Goal: Contribute content

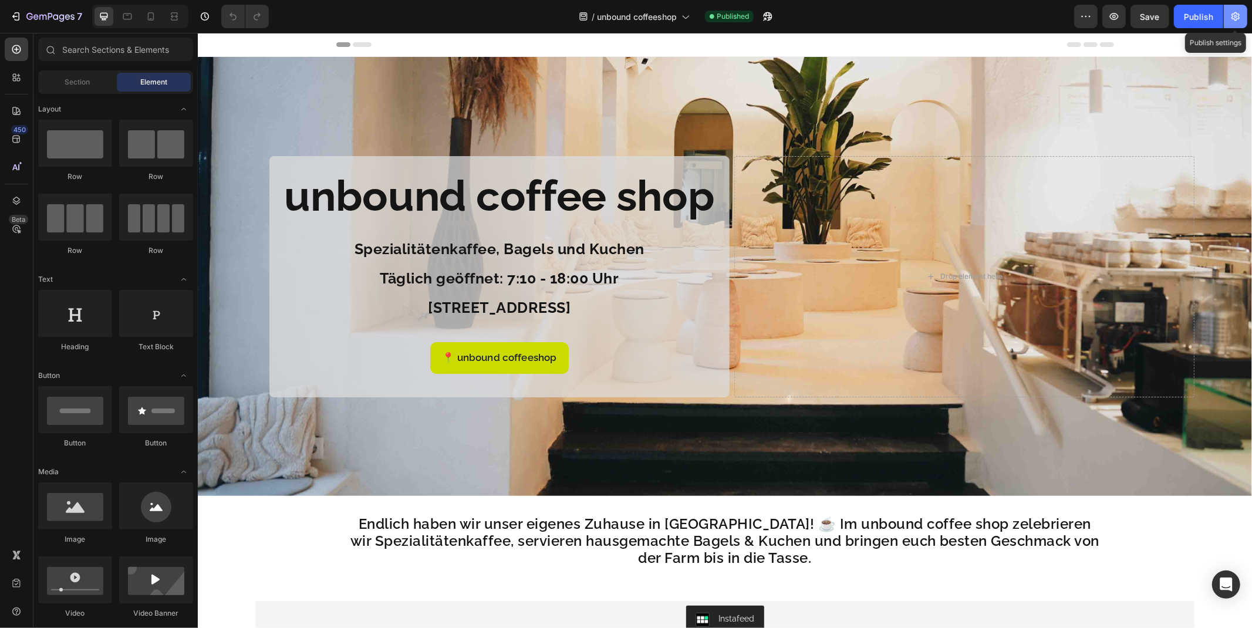
click at [1234, 22] on icon "button" at bounding box center [1236, 17] width 12 height 12
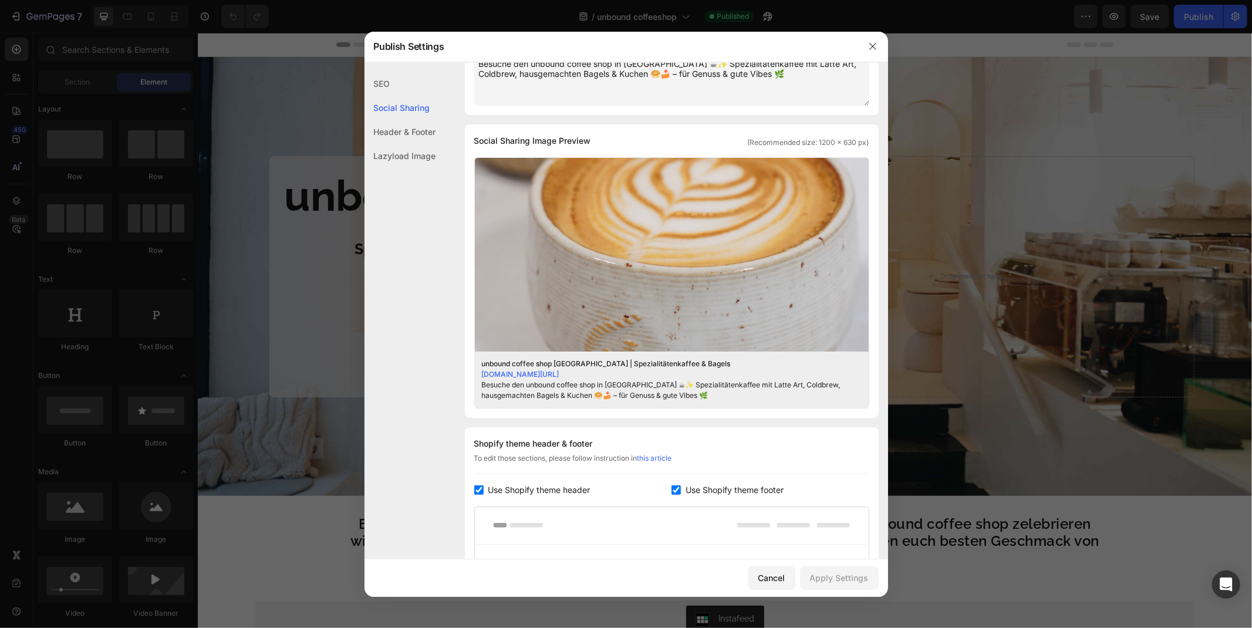
scroll to position [261, 0]
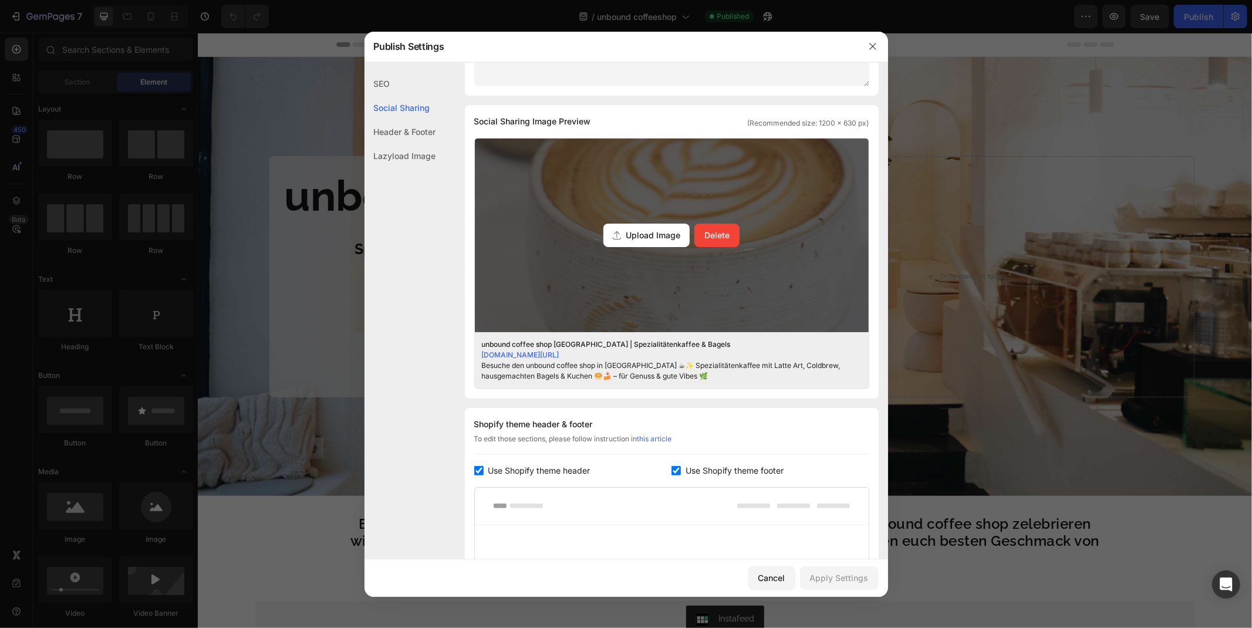
click at [642, 234] on span "Upload Image" at bounding box center [653, 235] width 55 height 12
click at [0, 0] on input "Upload Image Delete" at bounding box center [0, 0] width 0 height 0
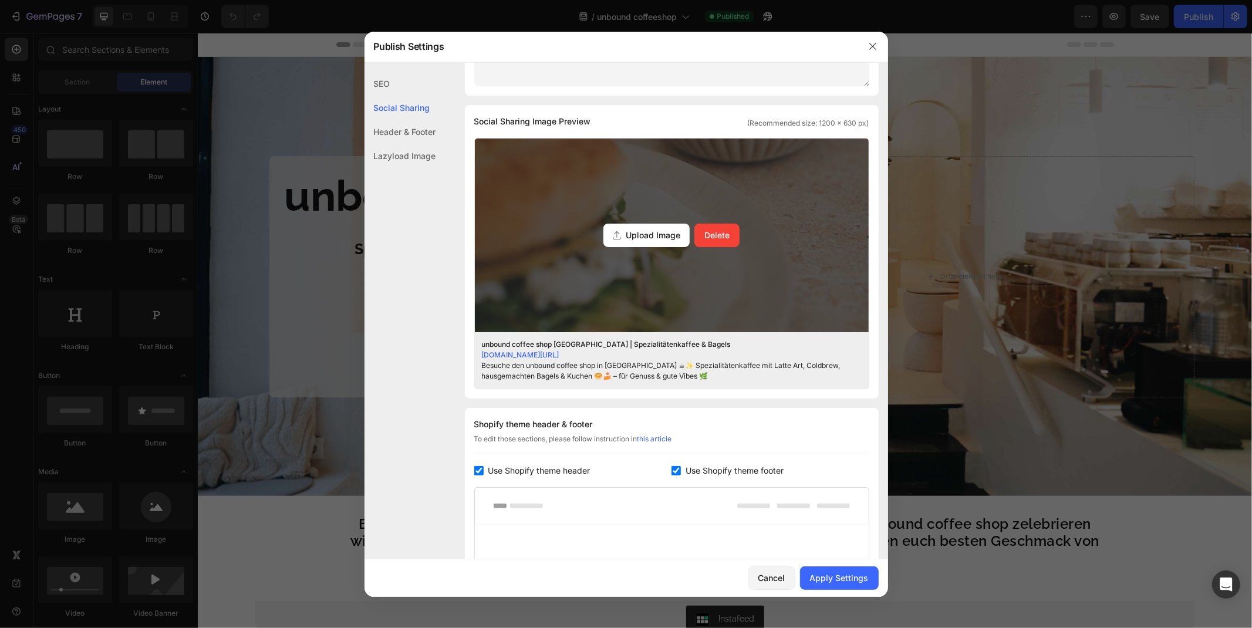
drag, startPoint x: 695, startPoint y: 203, endPoint x: 829, endPoint y: 277, distance: 153.5
click at [828, 279] on div "Upload Image Delete" at bounding box center [672, 236] width 394 height 194
click at [0, 0] on input "Upload Image Delete" at bounding box center [0, 0] width 0 height 0
click at [700, 180] on div "Upload Image Delete" at bounding box center [672, 236] width 394 height 194
click at [0, 0] on input "Upload Image Delete" at bounding box center [0, 0] width 0 height 0
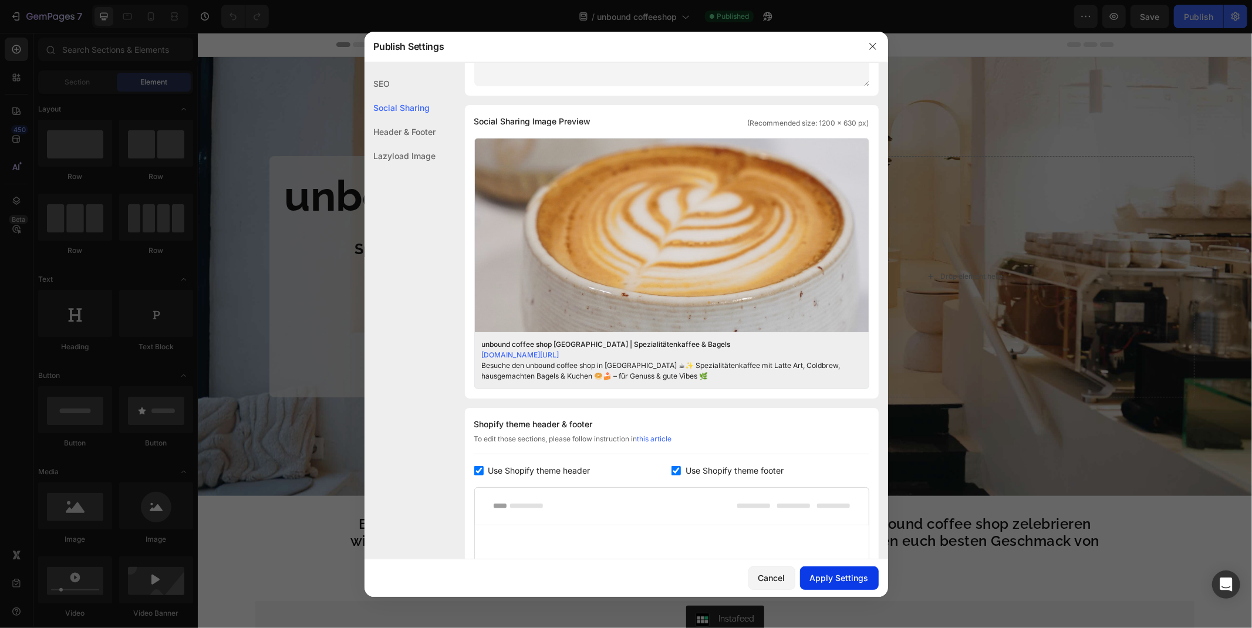
click at [841, 579] on div "Apply Settings" at bounding box center [839, 578] width 59 height 12
click at [873, 43] on icon "button" at bounding box center [872, 46] width 9 height 9
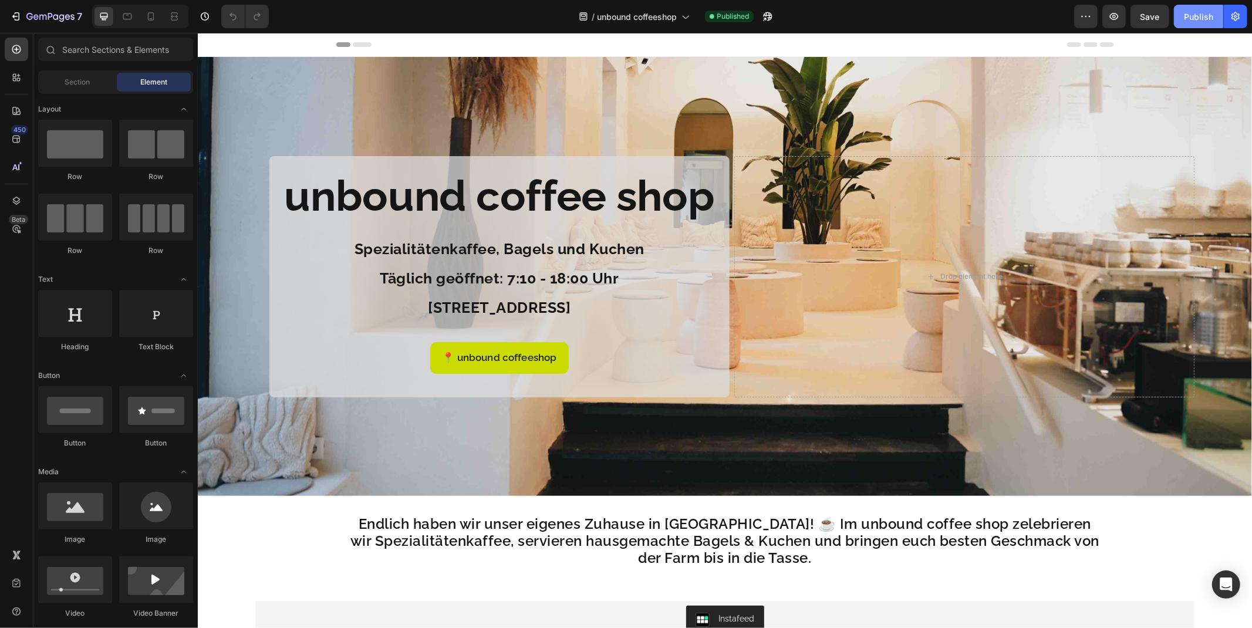
click at [1193, 19] on div "Publish" at bounding box center [1198, 17] width 29 height 12
click at [1193, 21] on div "Publish" at bounding box center [1198, 17] width 29 height 12
click at [773, 26] on button "button" at bounding box center [767, 16] width 23 height 23
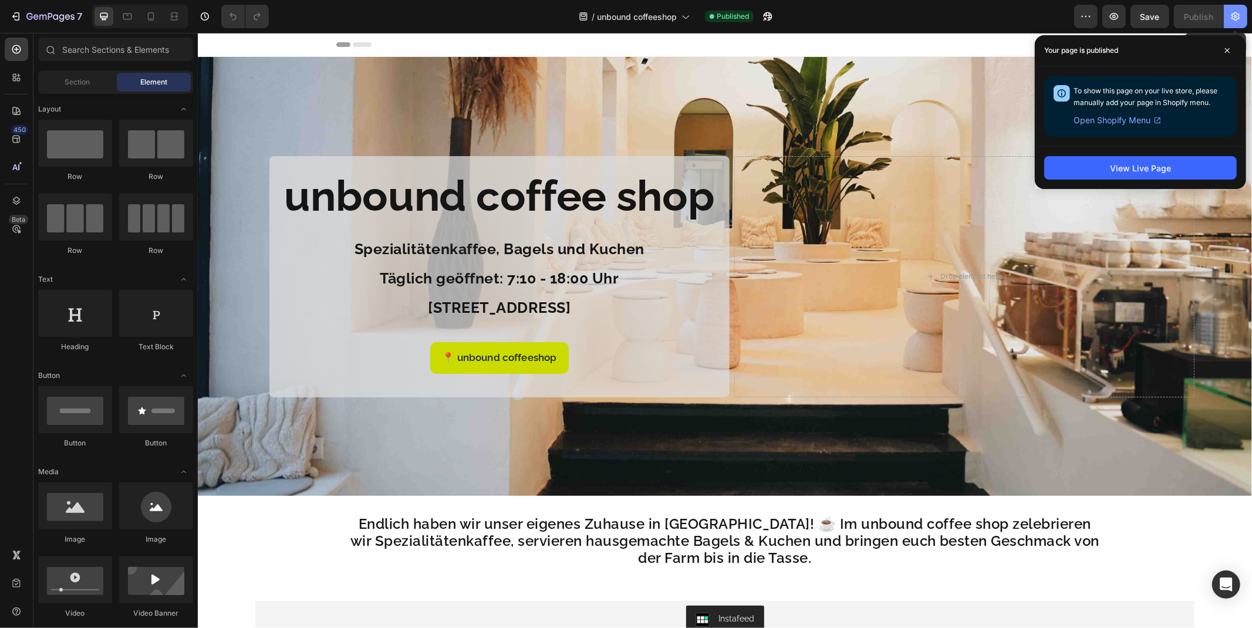
click at [1237, 9] on button "button" at bounding box center [1235, 16] width 23 height 23
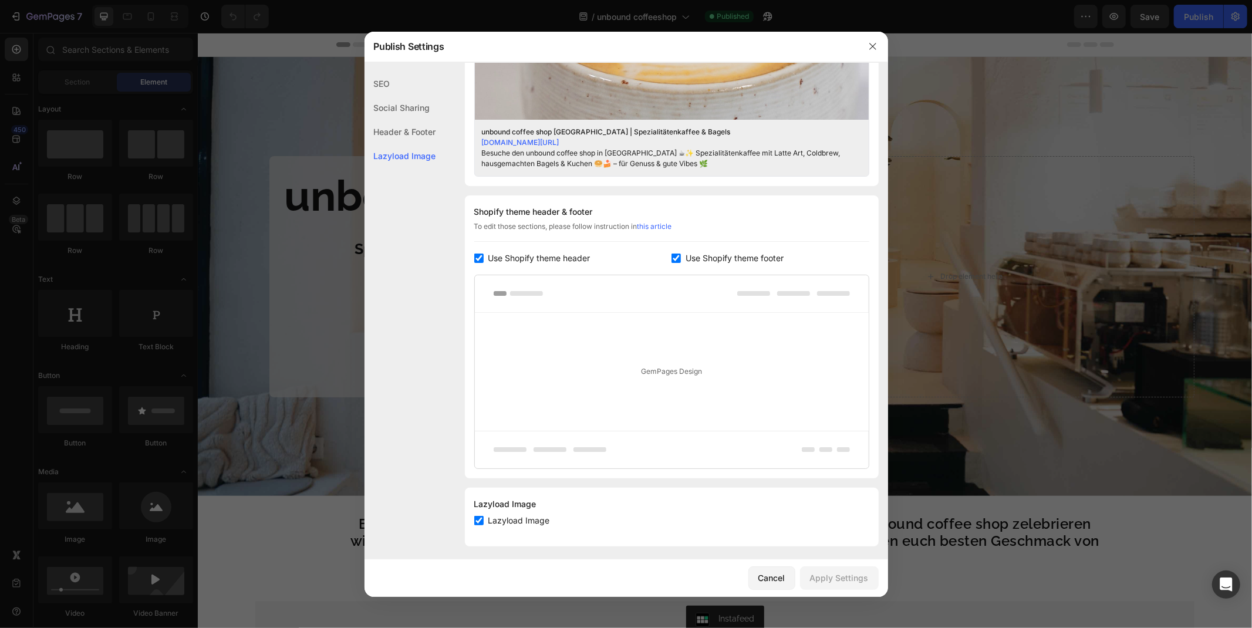
scroll to position [479, 0]
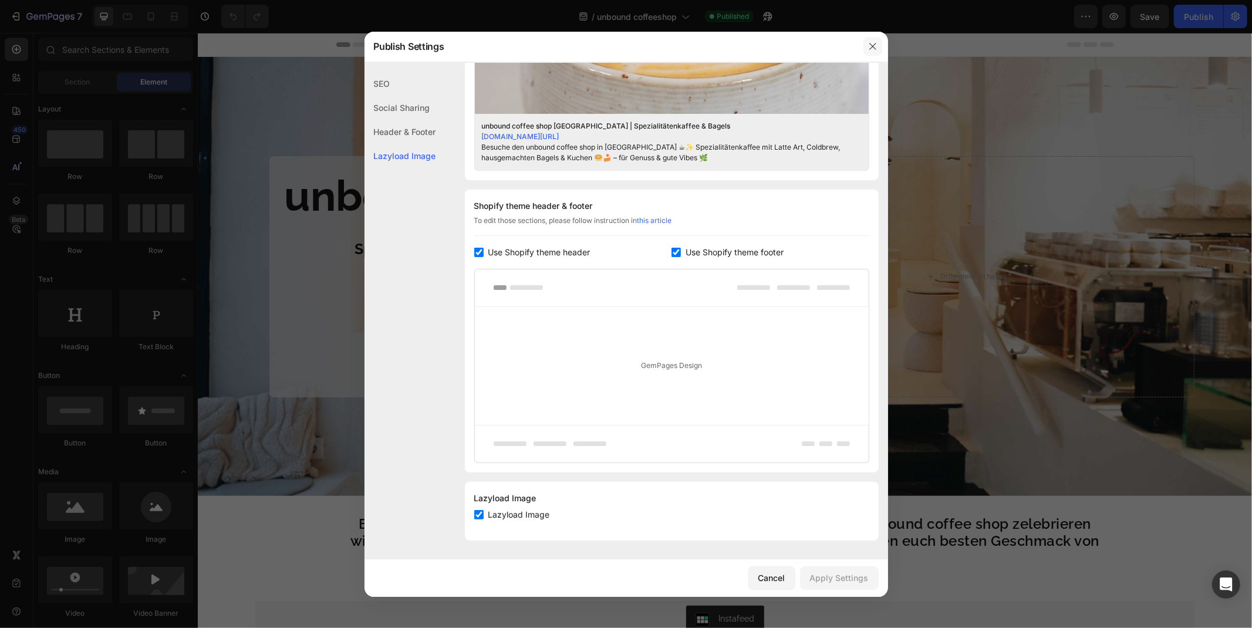
click at [875, 44] on icon "button" at bounding box center [873, 46] width 6 height 6
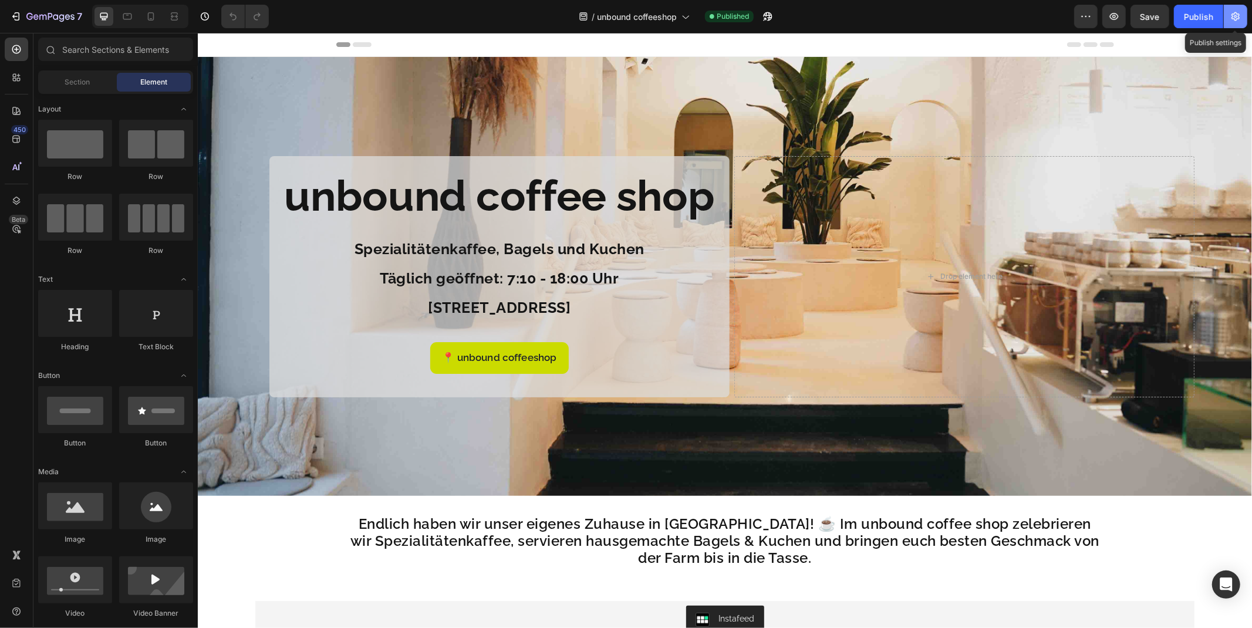
click at [1238, 16] on icon "button" at bounding box center [1236, 17] width 12 height 12
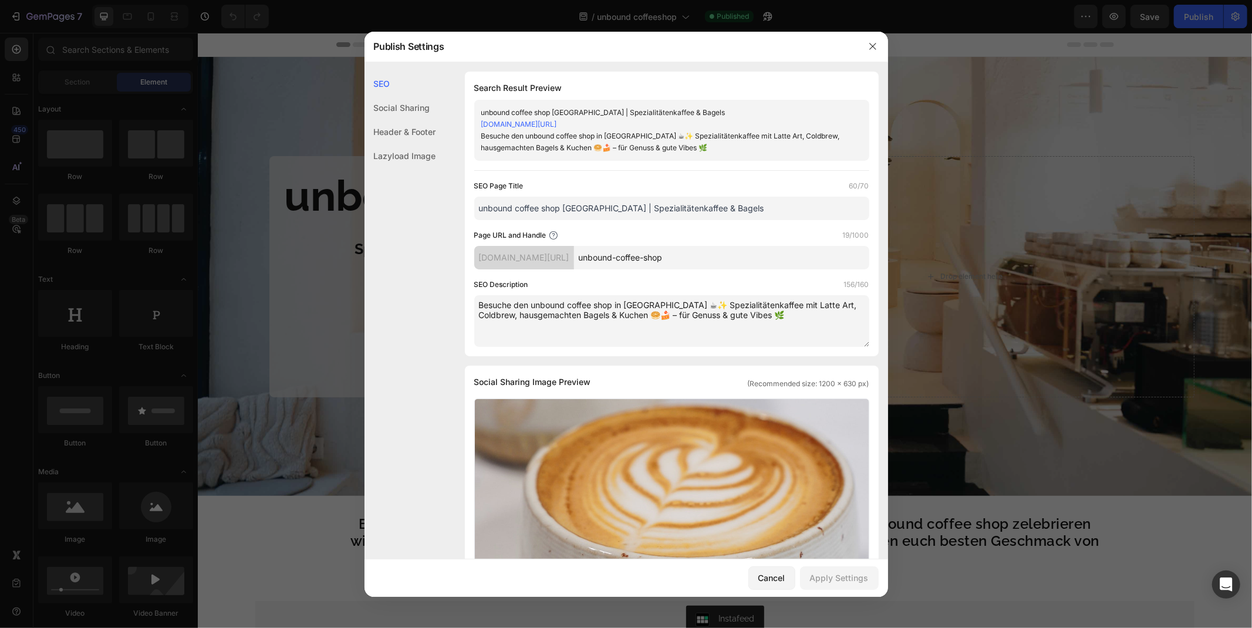
click at [404, 120] on div "Social Sharing" at bounding box center [401, 132] width 72 height 24
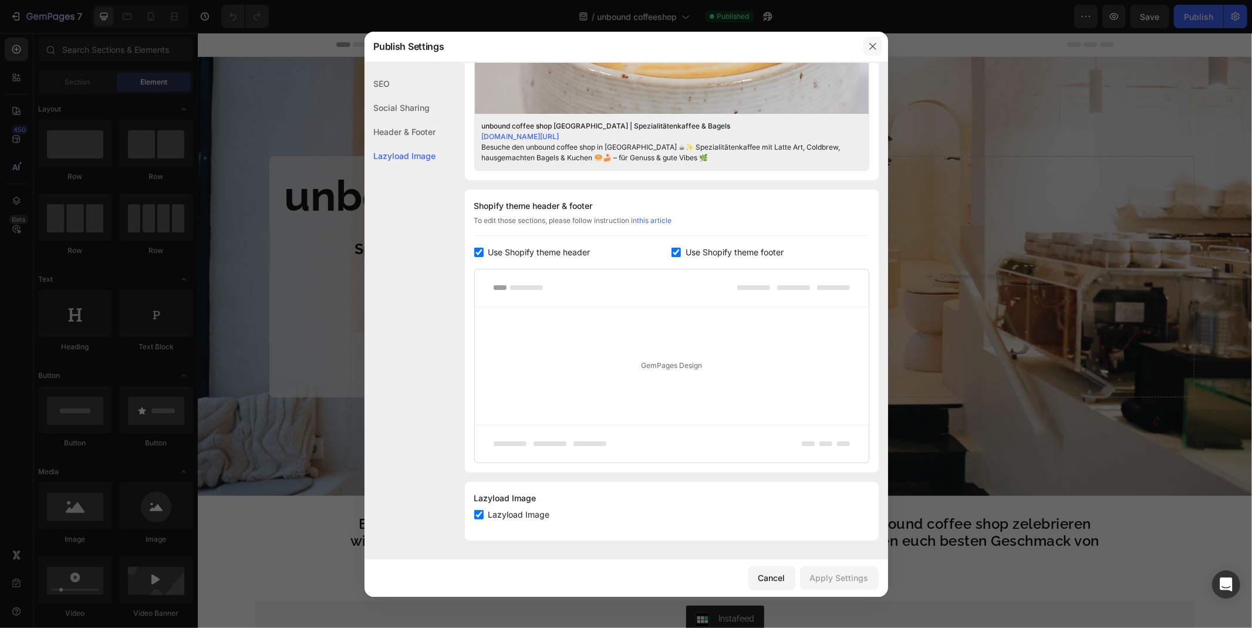
click at [878, 45] on button "button" at bounding box center [873, 46] width 19 height 19
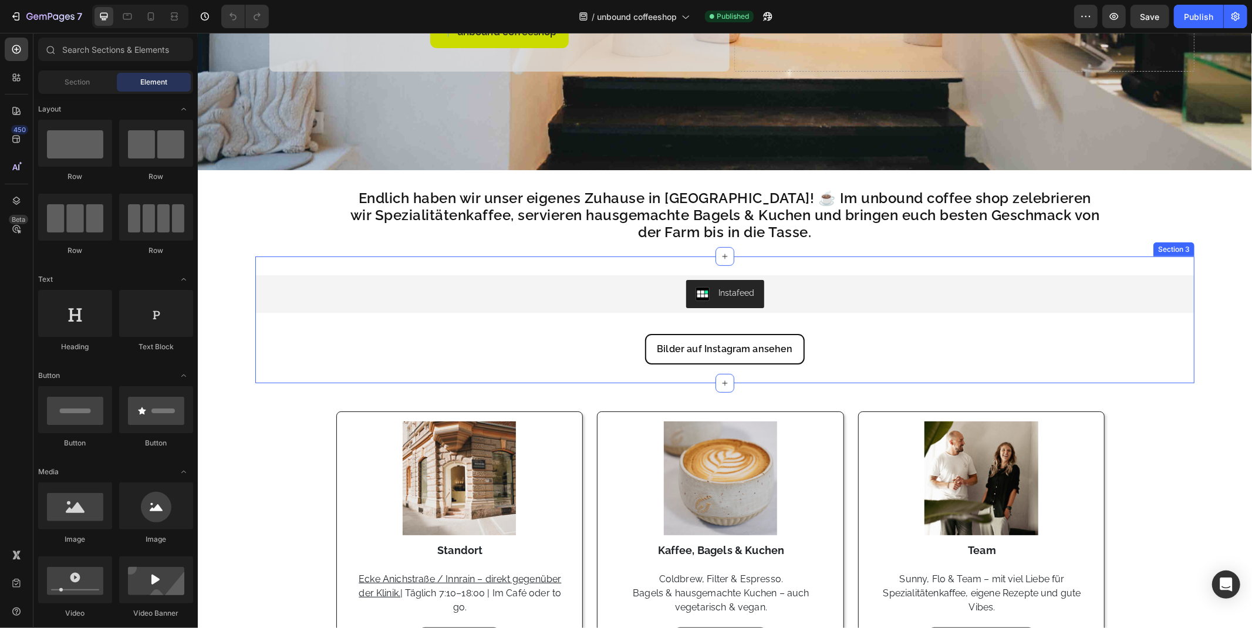
scroll to position [0, 0]
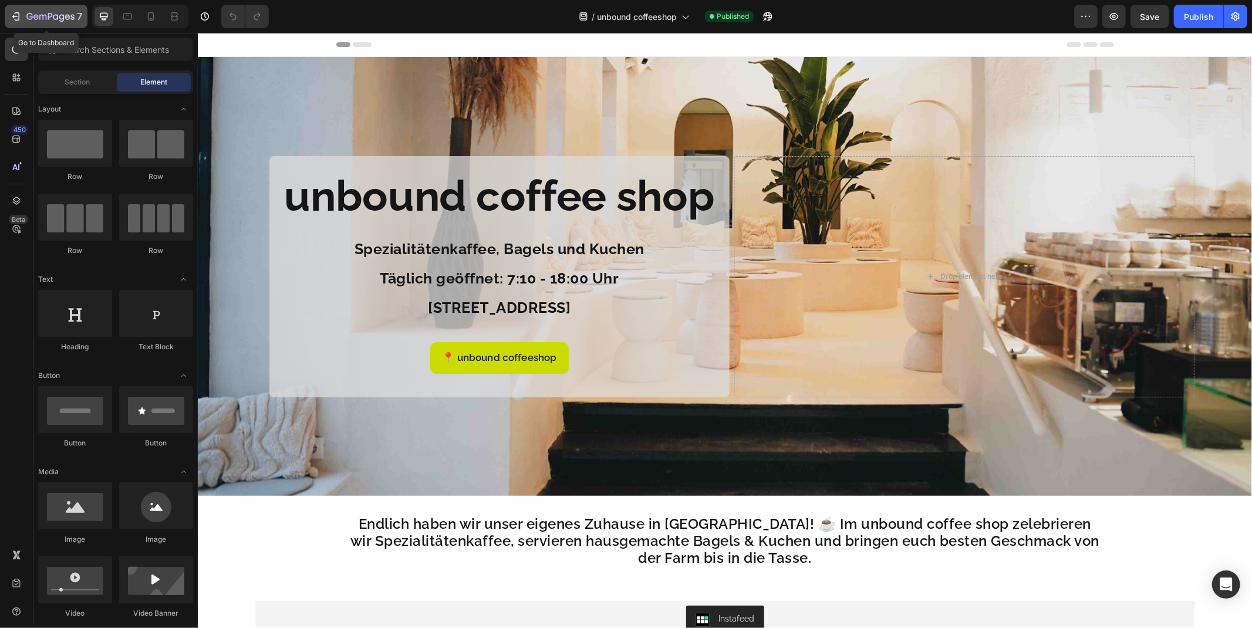
click at [74, 20] on icon "button" at bounding box center [50, 17] width 48 height 10
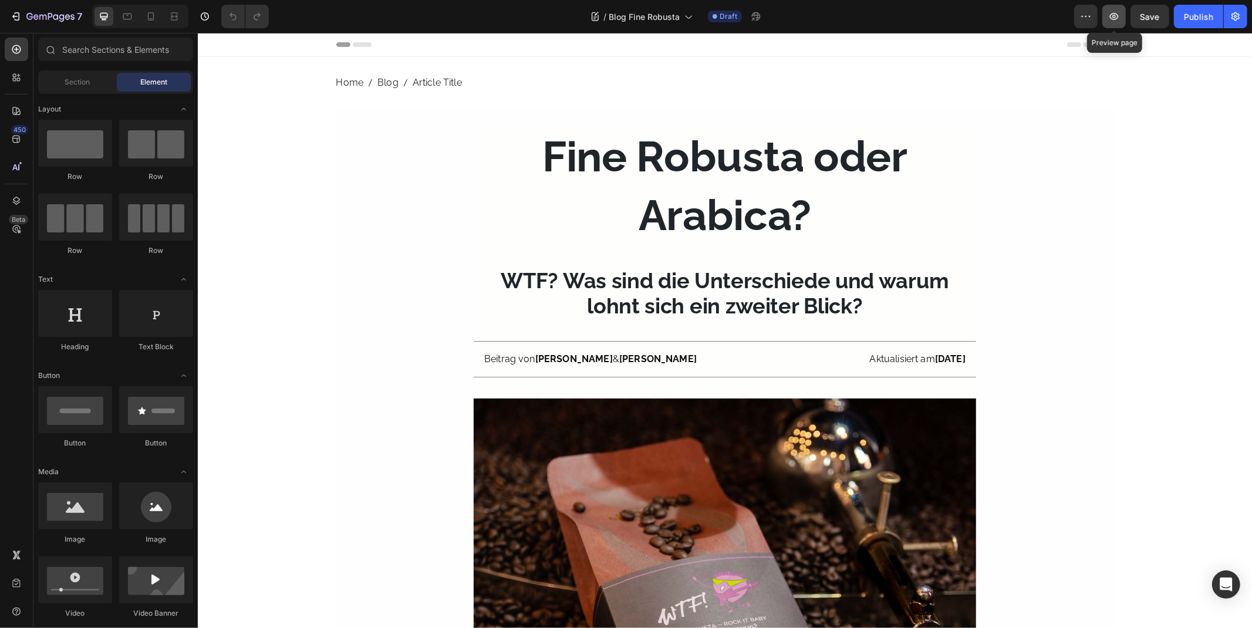
click at [1116, 16] on icon "button" at bounding box center [1115, 17] width 12 height 12
